Goal: Obtain resource: Obtain resource

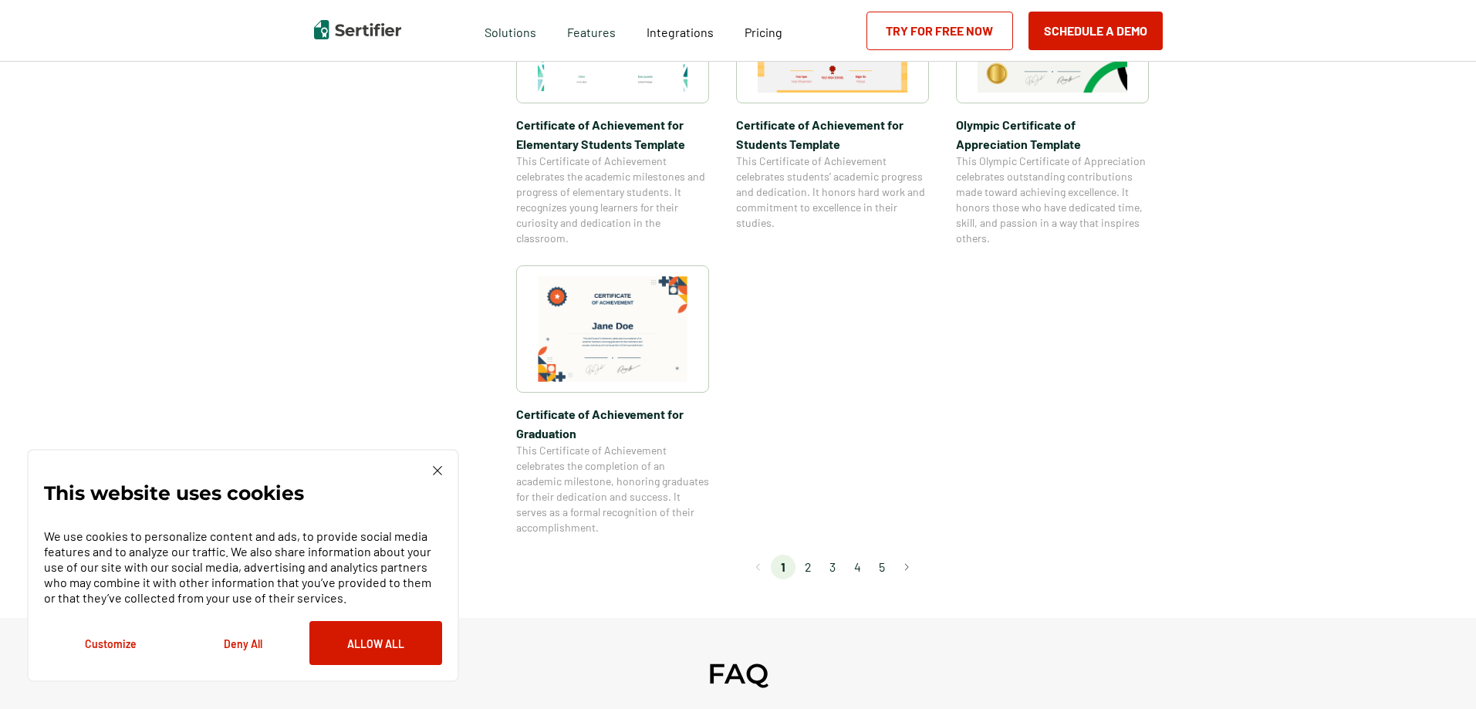
scroll to position [1389, 0]
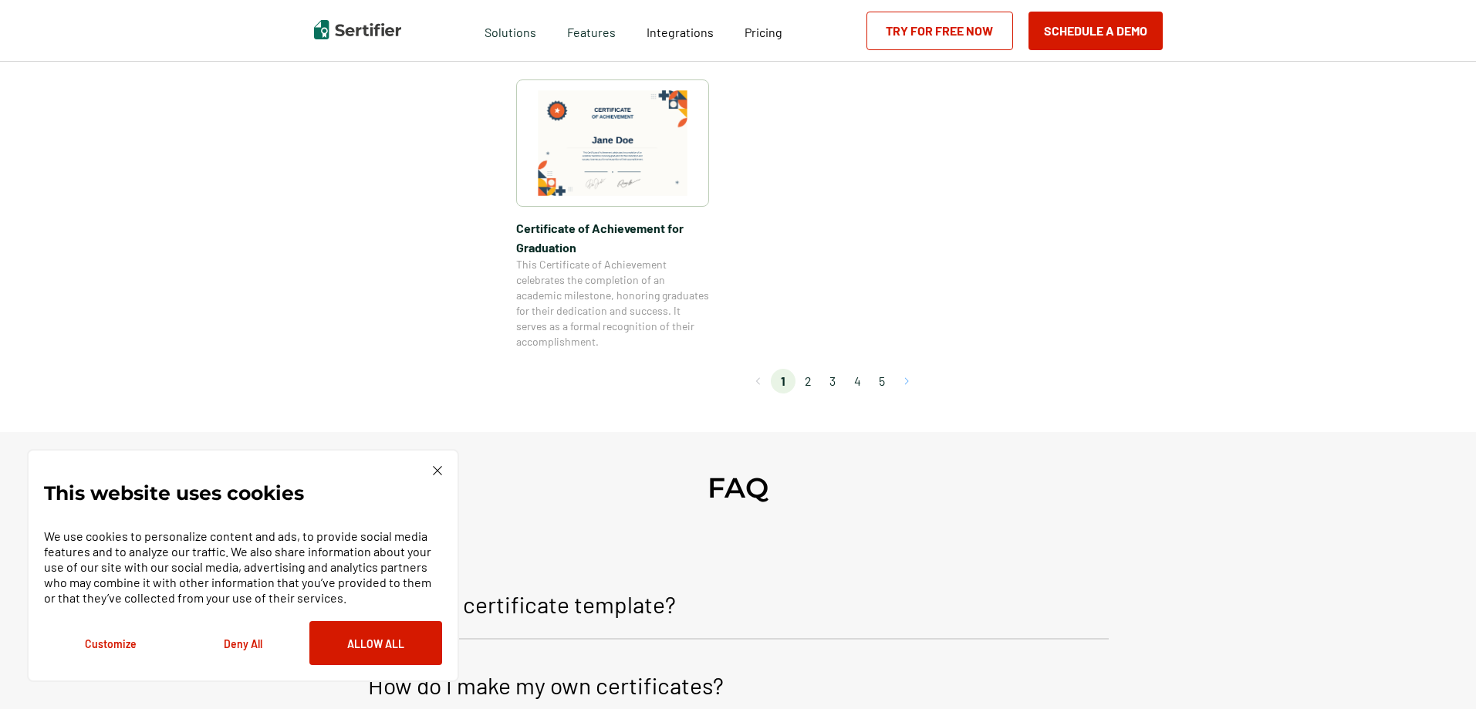
click at [912, 385] on button "Go to next page" at bounding box center [906, 381] width 25 height 25
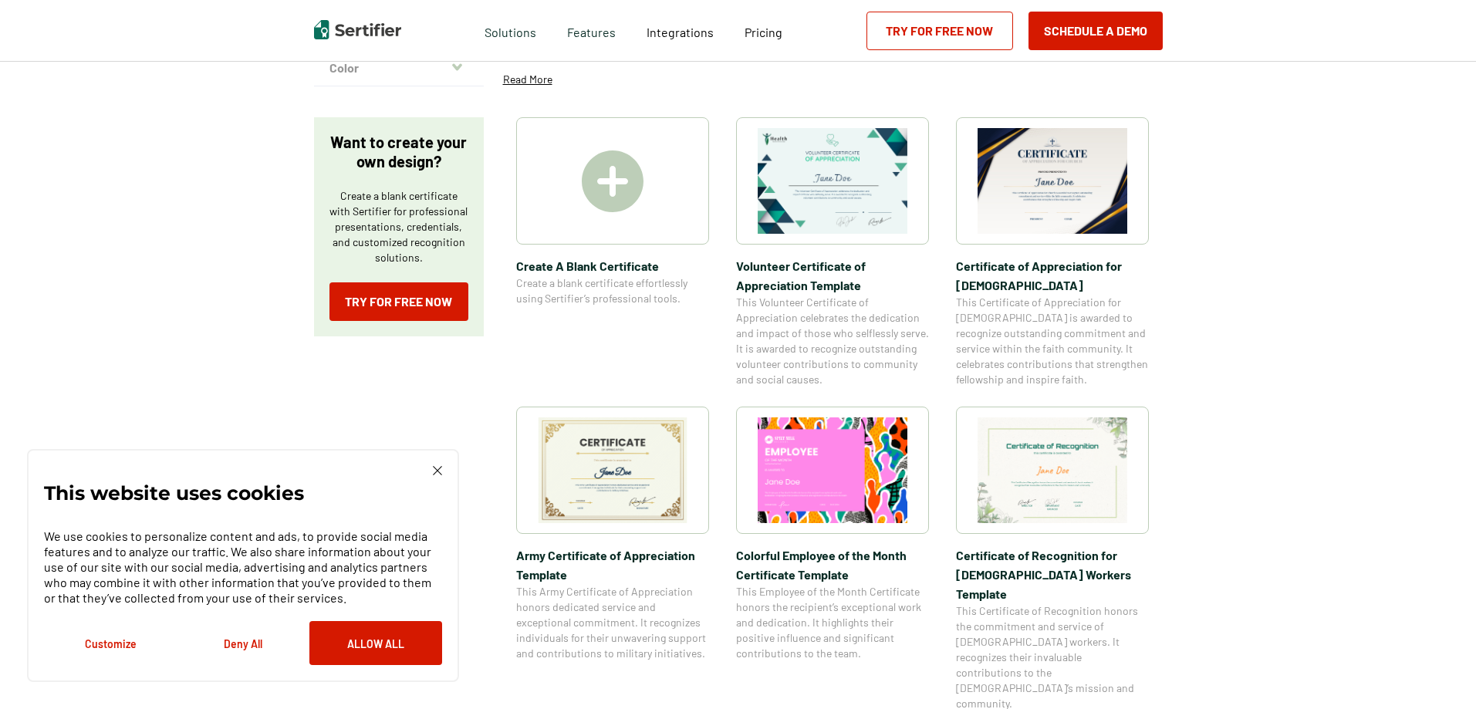
scroll to position [231, 0]
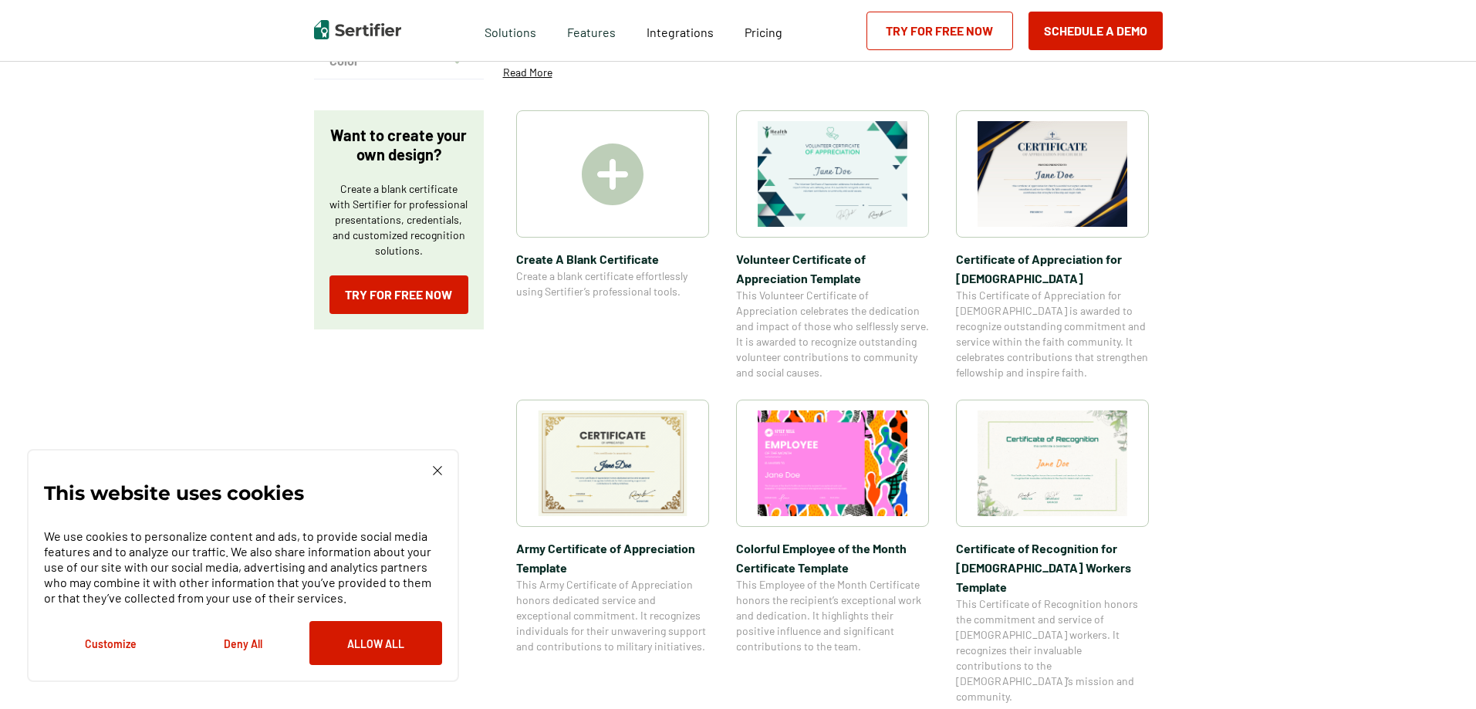
click at [664, 443] on img at bounding box center [613, 463] width 150 height 106
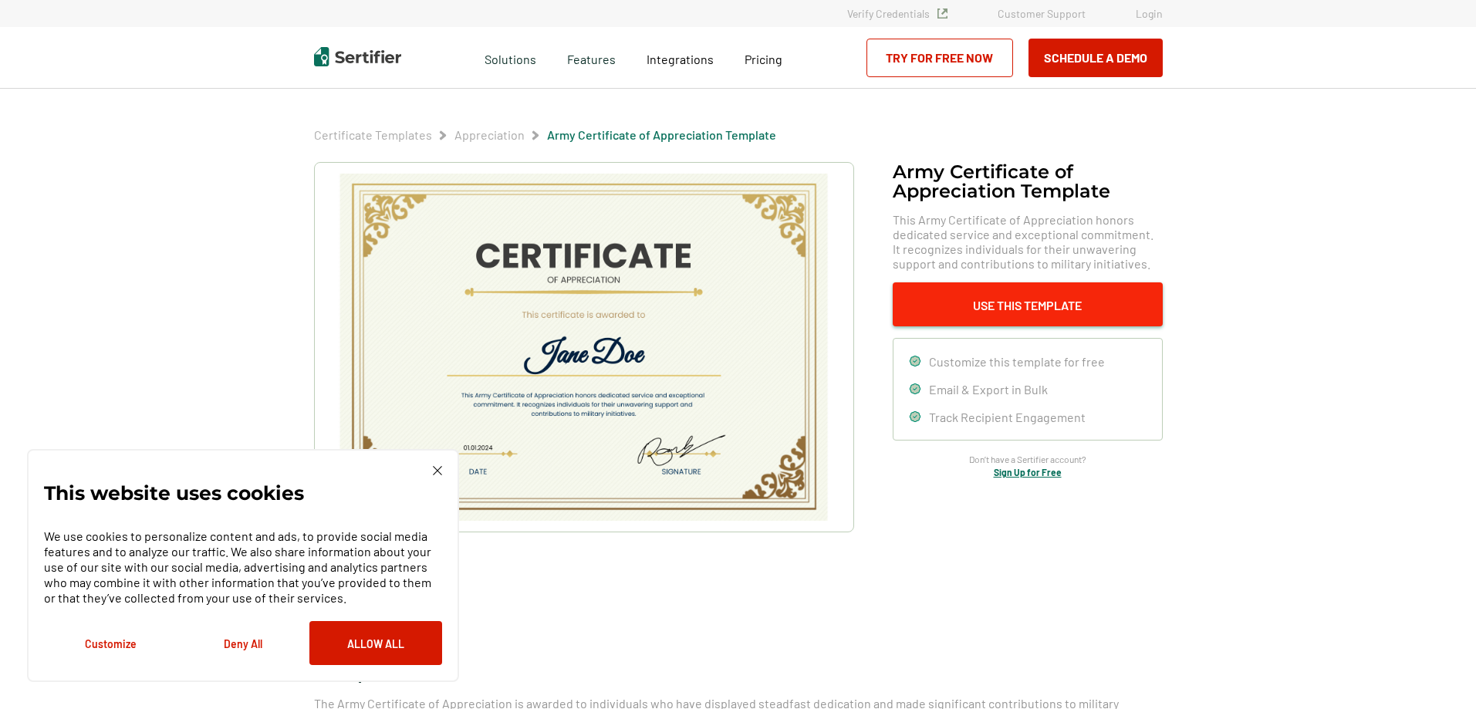
click at [1036, 300] on button "Use This Template" at bounding box center [1028, 304] width 270 height 44
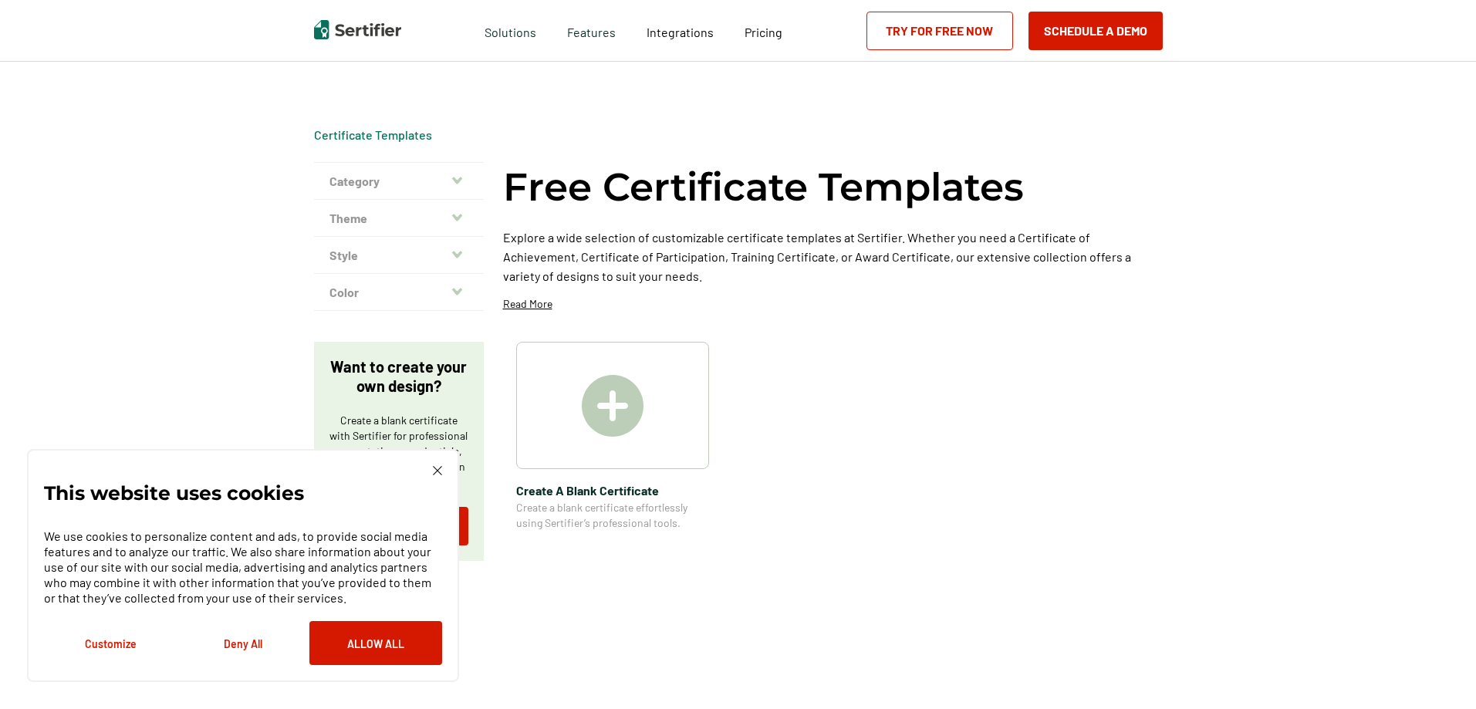
scroll to position [231, 0]
